Goal: Find specific page/section: Find specific page/section

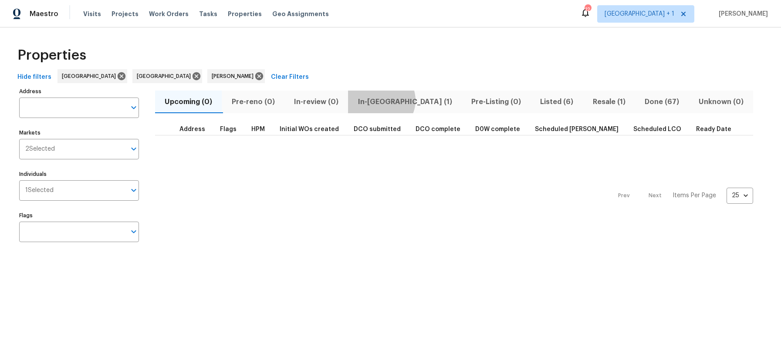
click at [382, 100] on span "In-[GEOGRAPHIC_DATA] (1)" at bounding box center [404, 102] width 103 height 12
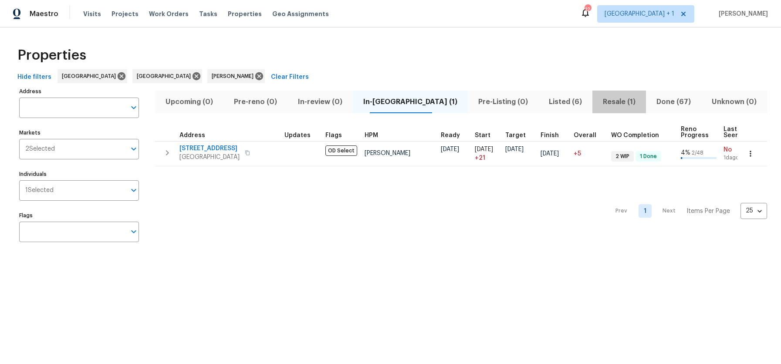
click at [598, 99] on span "Resale (1)" at bounding box center [619, 102] width 43 height 12
